Goal: Information Seeking & Learning: Learn about a topic

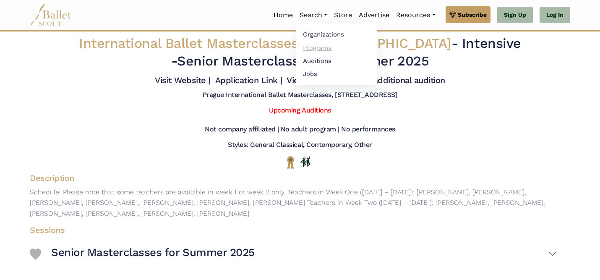
click at [311, 45] on link "Programs" at bounding box center [336, 47] width 81 height 13
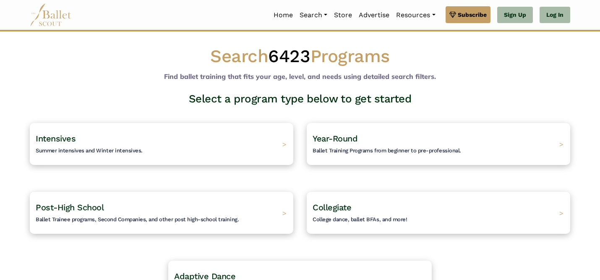
scroll to position [17, 0]
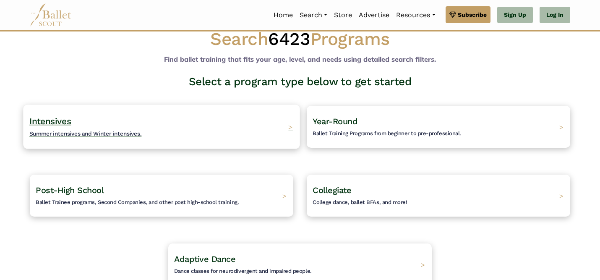
click at [218, 125] on div "Intensives Summer intensives and Winter intensives. >" at bounding box center [161, 126] width 276 height 44
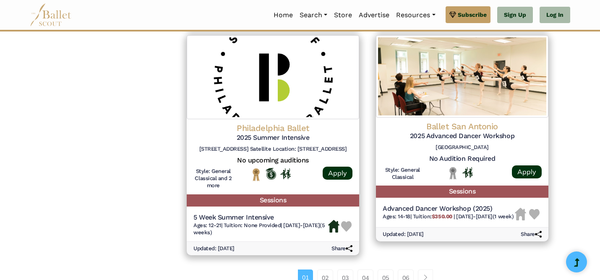
scroll to position [1120, 0]
